Goal: Task Accomplishment & Management: Complete application form

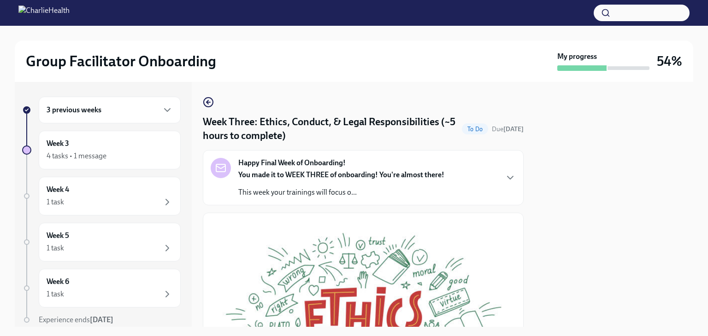
scroll to position [364, 0]
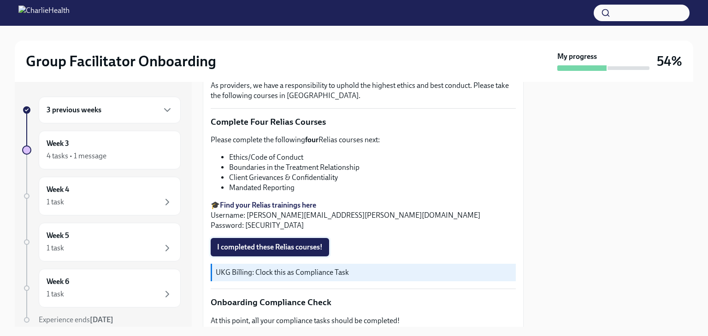
click at [252, 243] on span "I completed these Relias courses!" at bounding box center [270, 247] width 106 height 9
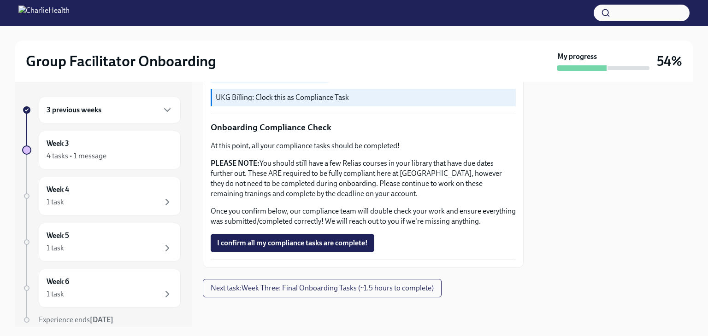
scroll to position [543, 0]
click at [370, 292] on span "Next task : Week Three: Final Onboarding Tasks (~1.5 hours to complete)" at bounding box center [322, 288] width 223 height 9
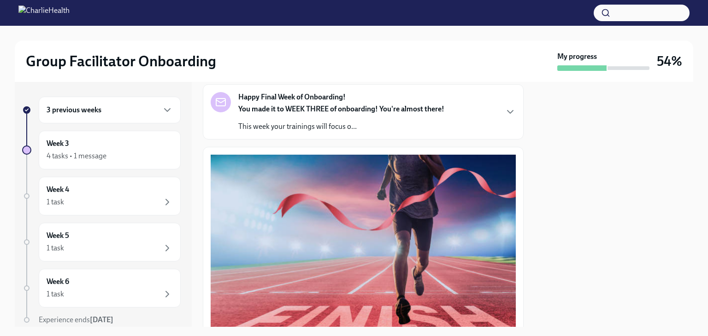
scroll to position [75, 0]
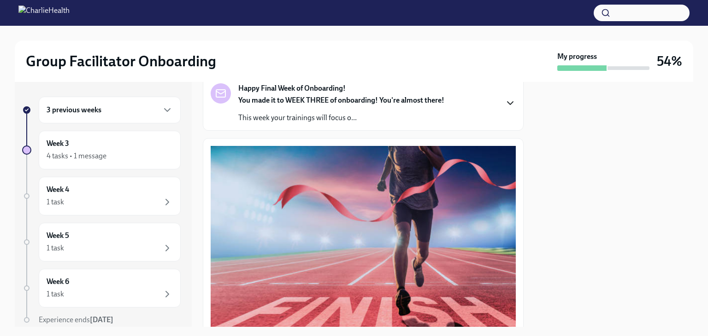
click at [505, 107] on icon "button" at bounding box center [510, 103] width 11 height 11
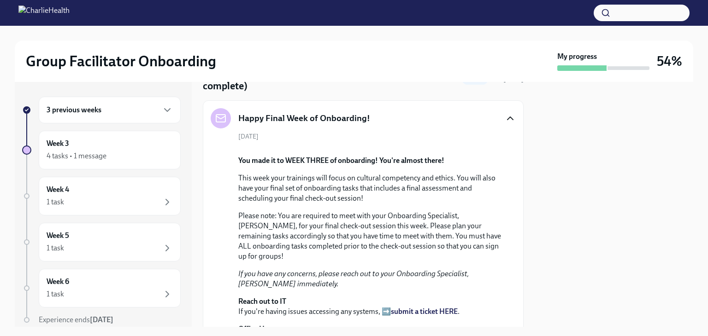
scroll to position [0, 0]
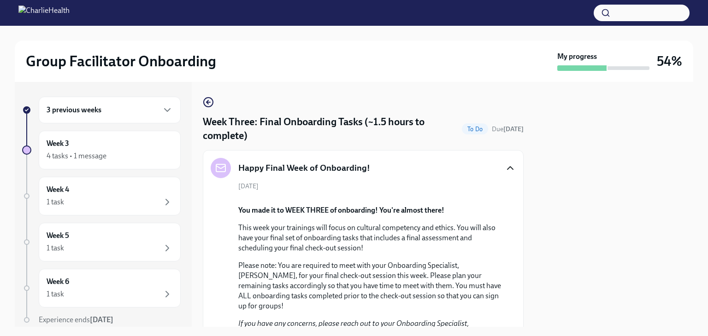
click at [382, 133] on h4 "Week Three: Final Onboarding Tasks (~1.5 hours to complete)" at bounding box center [330, 129] width 255 height 28
click at [207, 102] on icon "button" at bounding box center [207, 102] width 2 height 4
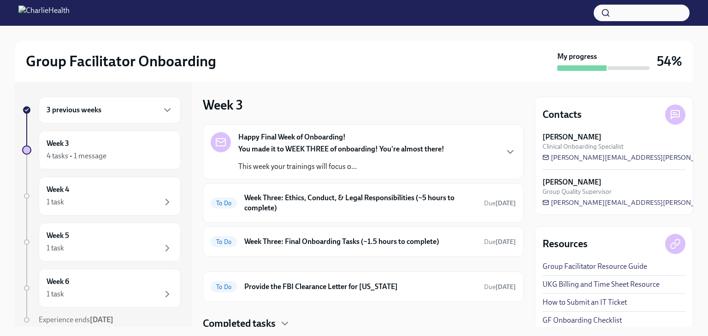
scroll to position [0, 0]
click at [419, 209] on h6 "Week Three: Ethics, Conduct, & Legal Responsibilities (~5 hours to complete)" at bounding box center [360, 203] width 232 height 20
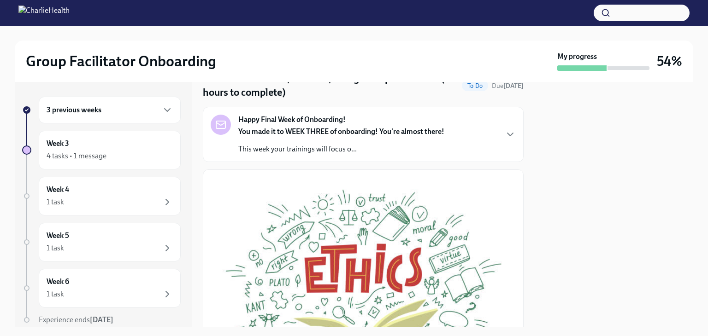
scroll to position [38, 0]
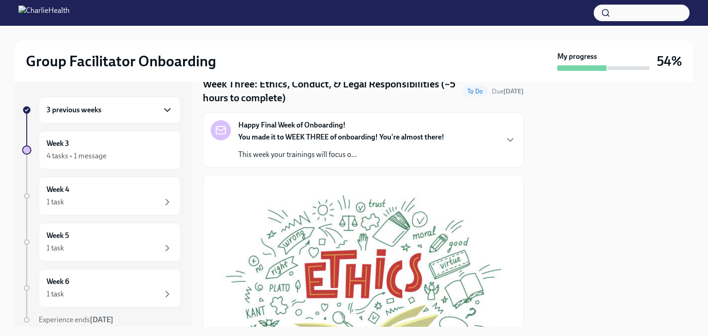
click at [162, 114] on icon "button" at bounding box center [167, 110] width 11 height 11
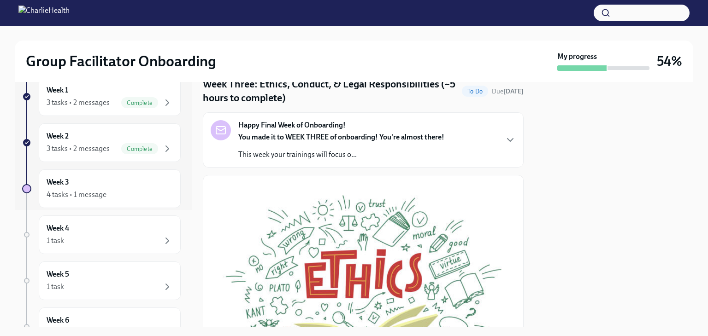
scroll to position [135, 0]
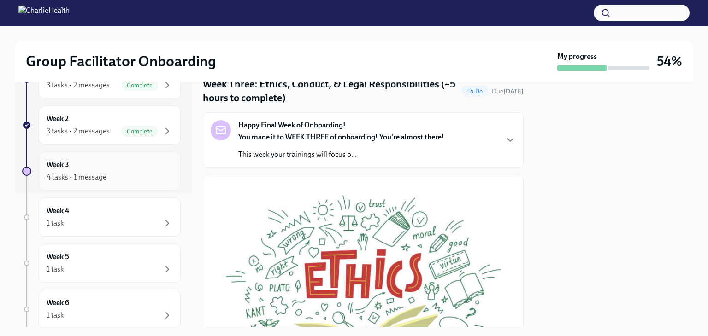
click at [131, 182] on div "Week 3 4 tasks • 1 message" at bounding box center [110, 171] width 142 height 39
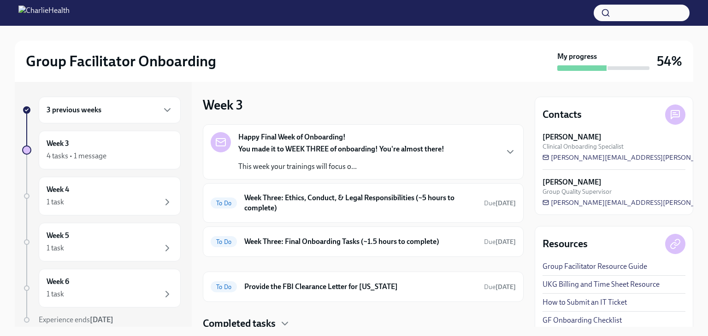
click at [389, 159] on div "You made it to WEEK THREE of onboarding! You're almost there! This week your tr…" at bounding box center [341, 158] width 206 height 28
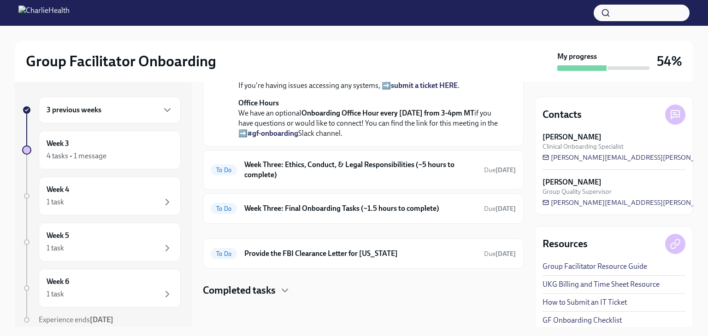
scroll to position [393, 0]
click at [405, 175] on h6 "Week Three: Ethics, Conduct, & Legal Responsibilities (~5 hours to complete)" at bounding box center [360, 170] width 232 height 20
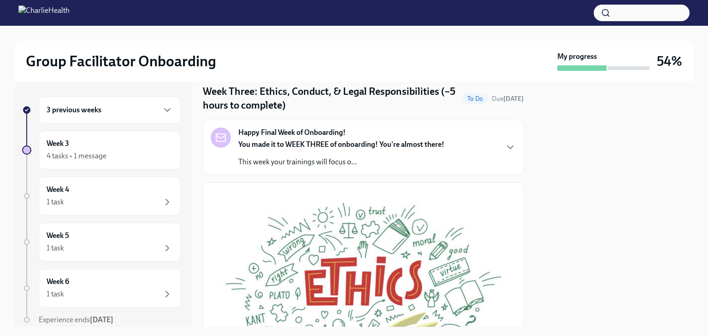
scroll to position [32, 0]
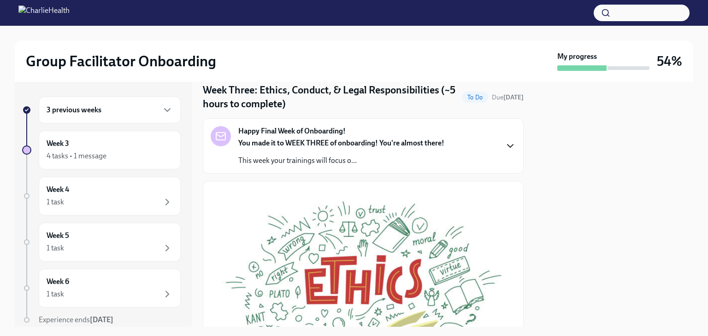
click at [505, 146] on icon "button" at bounding box center [510, 146] width 11 height 11
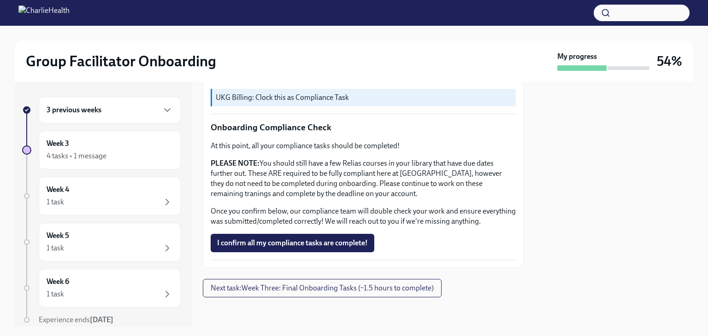
scroll to position [904, 0]
click at [340, 245] on span "I confirm all my compliance tasks are complete!" at bounding box center [292, 243] width 151 height 9
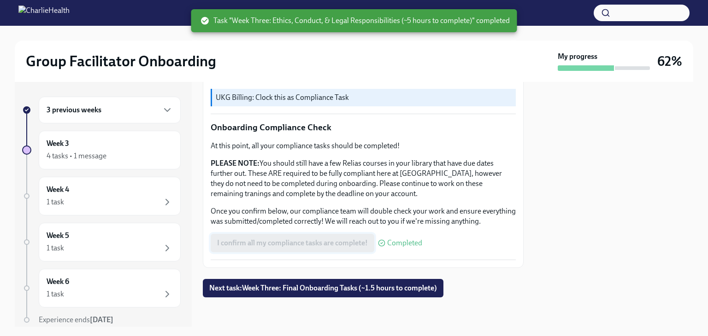
click at [409, 296] on button "Next task : Week Three: Final Onboarding Tasks (~1.5 hours to complete)" at bounding box center [323, 288] width 241 height 18
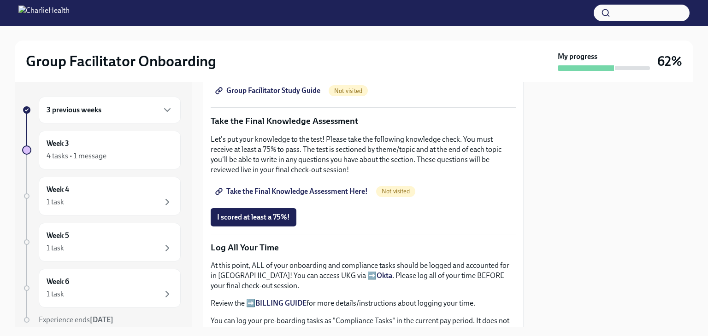
scroll to position [692, 0]
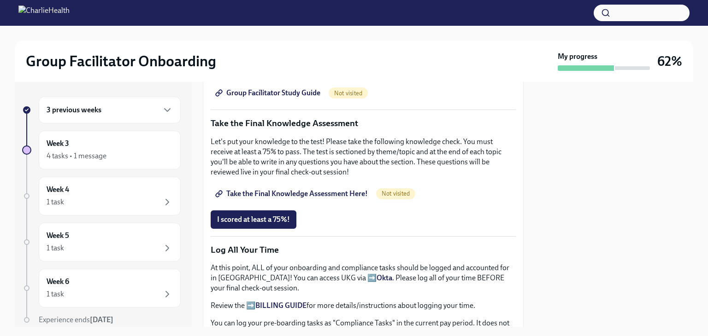
click at [273, 98] on span "Group Facilitator Study Guide" at bounding box center [268, 92] width 103 height 9
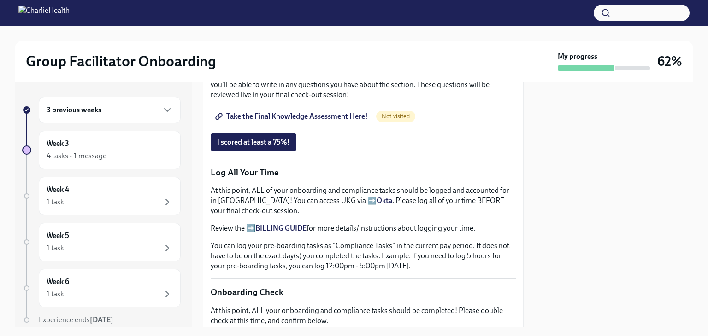
scroll to position [781, 0]
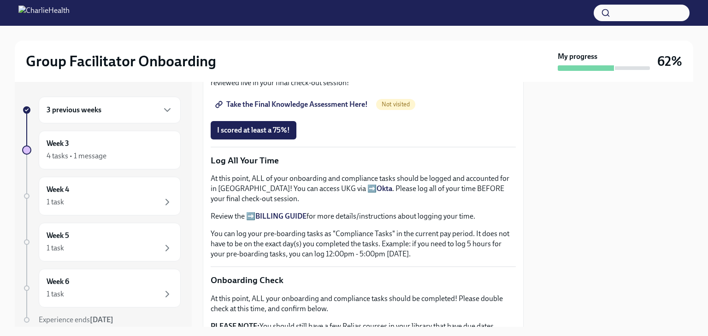
click at [317, 109] on span "Take the Final Knowledge Assessment Here!" at bounding box center [292, 104] width 151 height 9
click at [241, 140] on button "I scored at least a 75%!" at bounding box center [254, 130] width 86 height 18
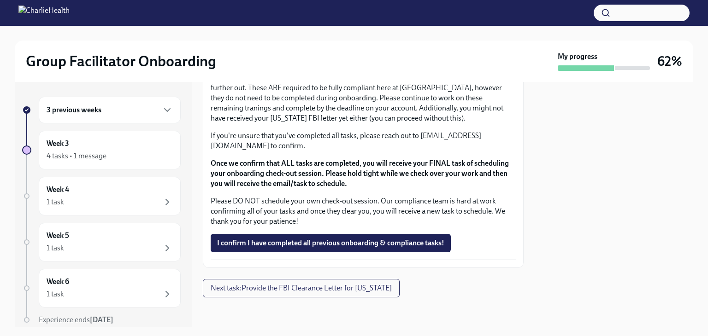
scroll to position [1139, 0]
click at [324, 248] on span "I confirm I have completed all previous onboarding & compliance tasks!" at bounding box center [330, 243] width 227 height 9
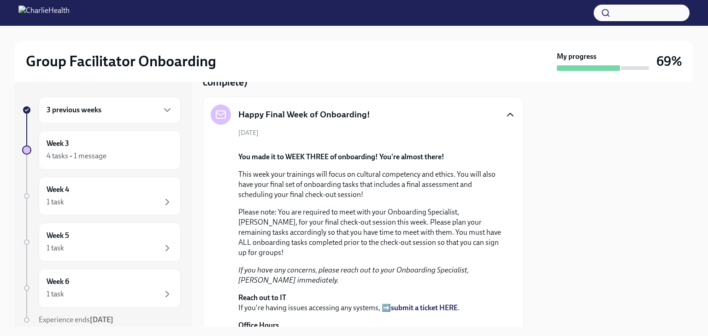
scroll to position [53, 0]
